Goal: Task Accomplishment & Management: Use online tool/utility

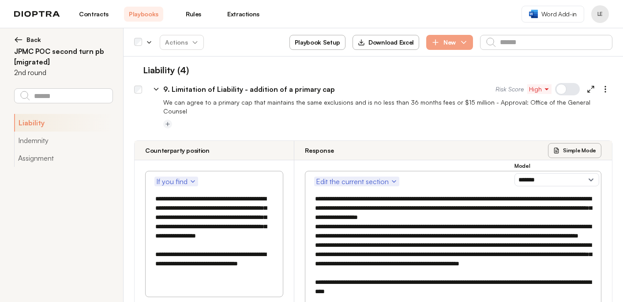
select select "*******"
click at [155, 89] on icon at bounding box center [156, 89] width 8 height 8
